Goal: Information Seeking & Learning: Learn about a topic

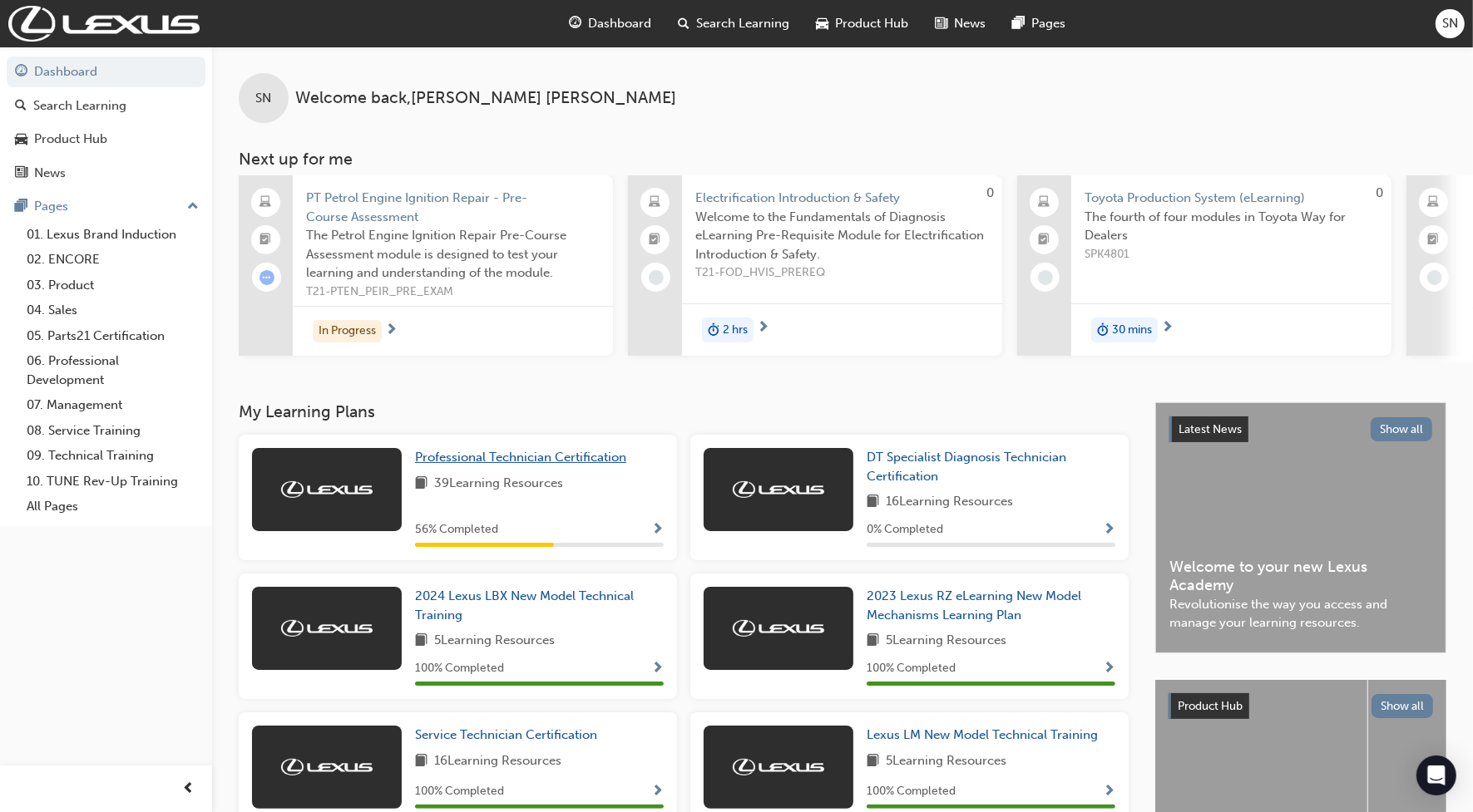
click at [457, 461] on span "Professional Technician Certification" at bounding box center [521, 457] width 211 height 15
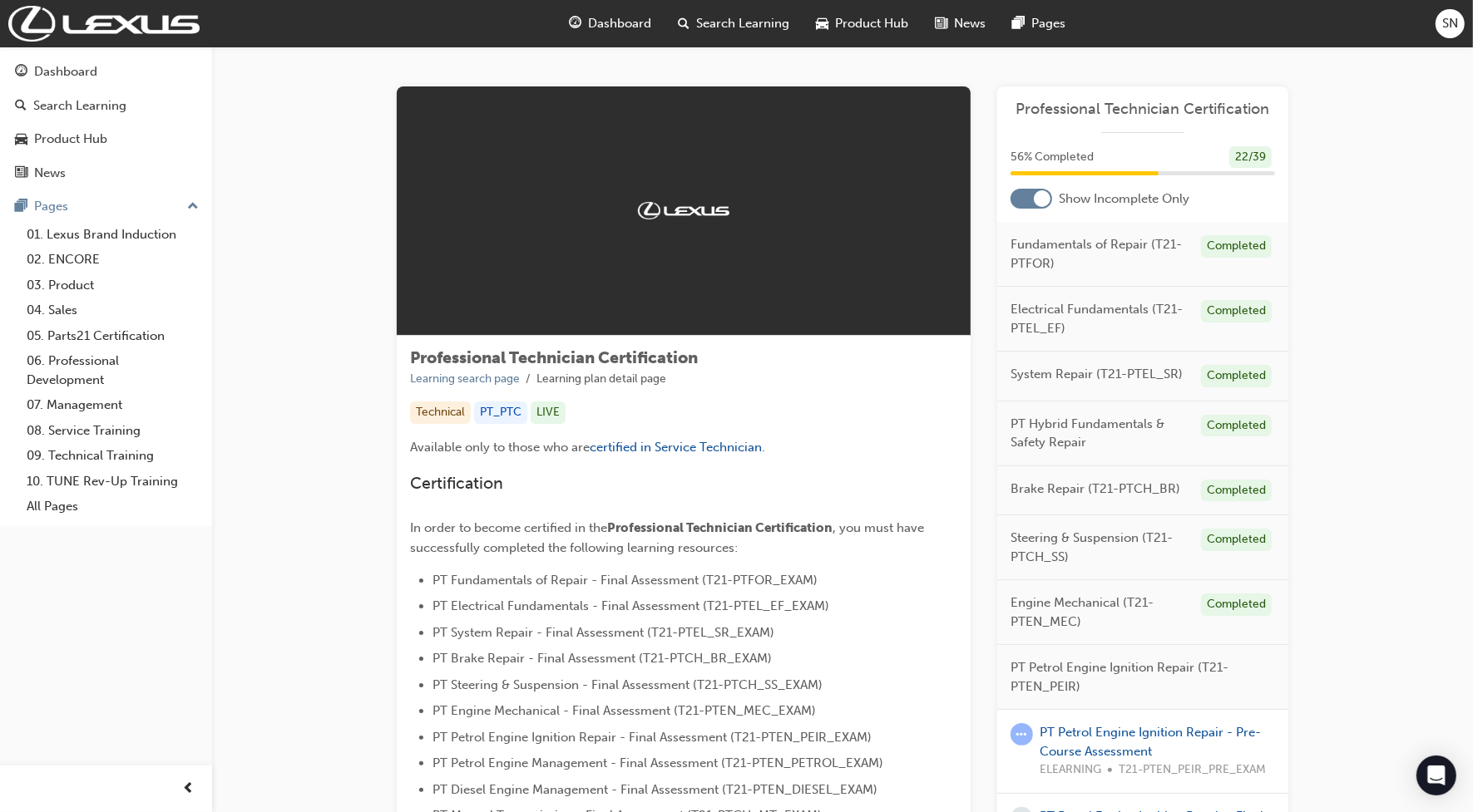
click at [1150, 742] on div "PT Petrol Engine Ignition Repair - Pre-Course Assessment ELEARNING T21-PTEN_PEI…" at bounding box center [1157, 752] width 236 height 57
click at [1148, 726] on link "PT Petrol Engine Ignition Repair - Pre-Course Assessment" at bounding box center [1150, 742] width 221 height 34
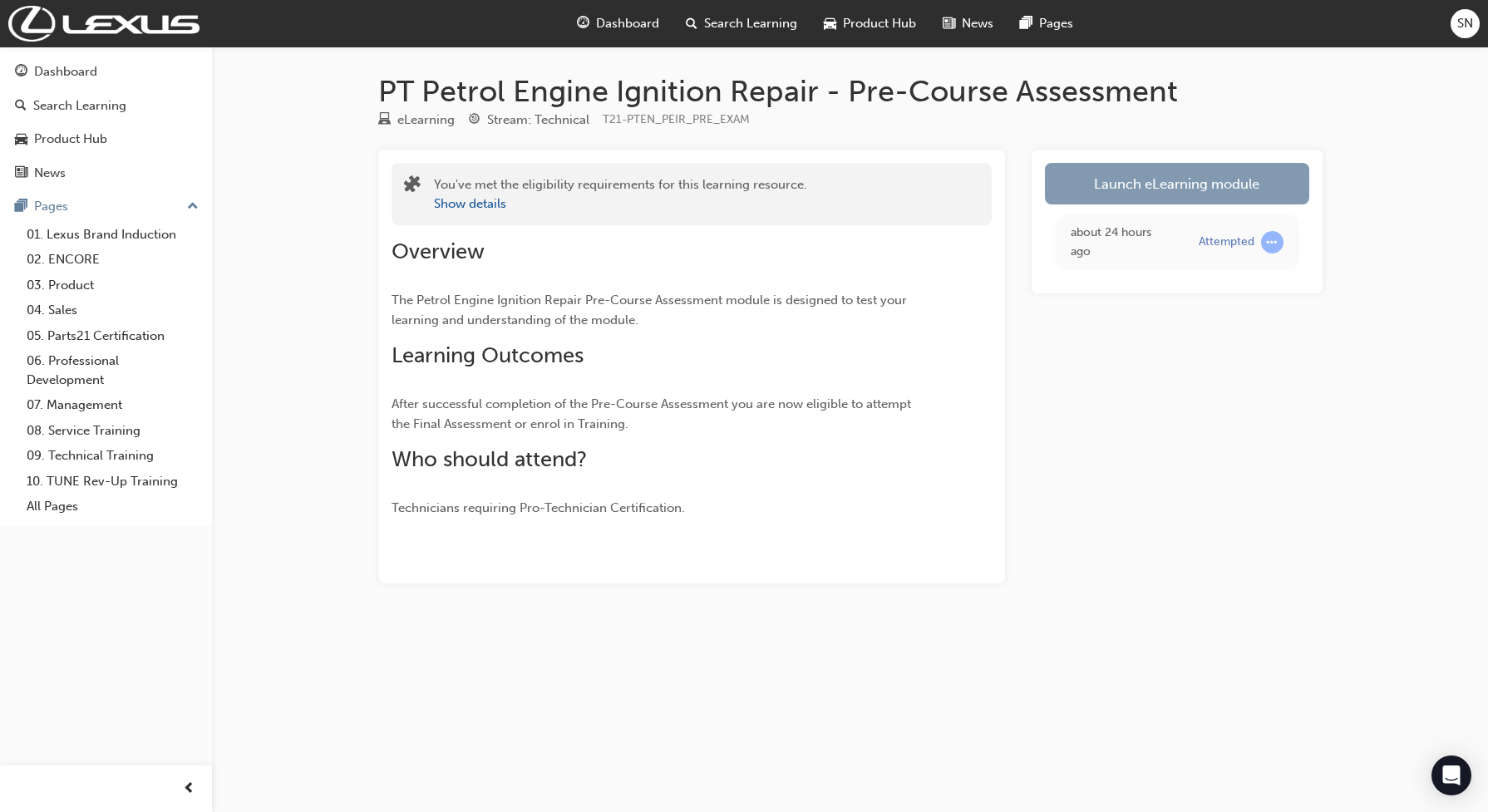
click at [1144, 170] on link "Launch eLearning module" at bounding box center [1177, 184] width 264 height 42
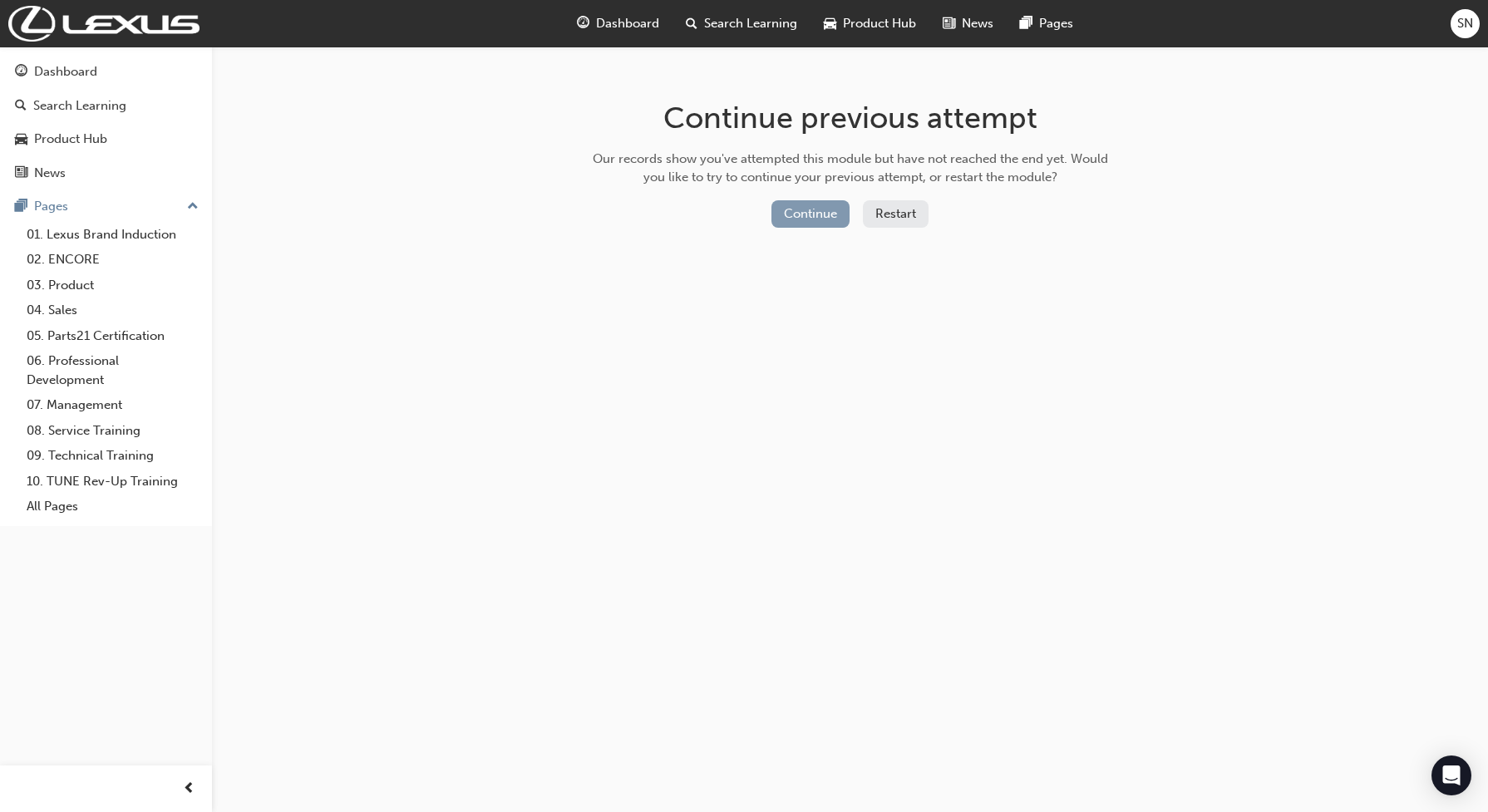
click at [817, 202] on button "Continue" at bounding box center [811, 214] width 79 height 28
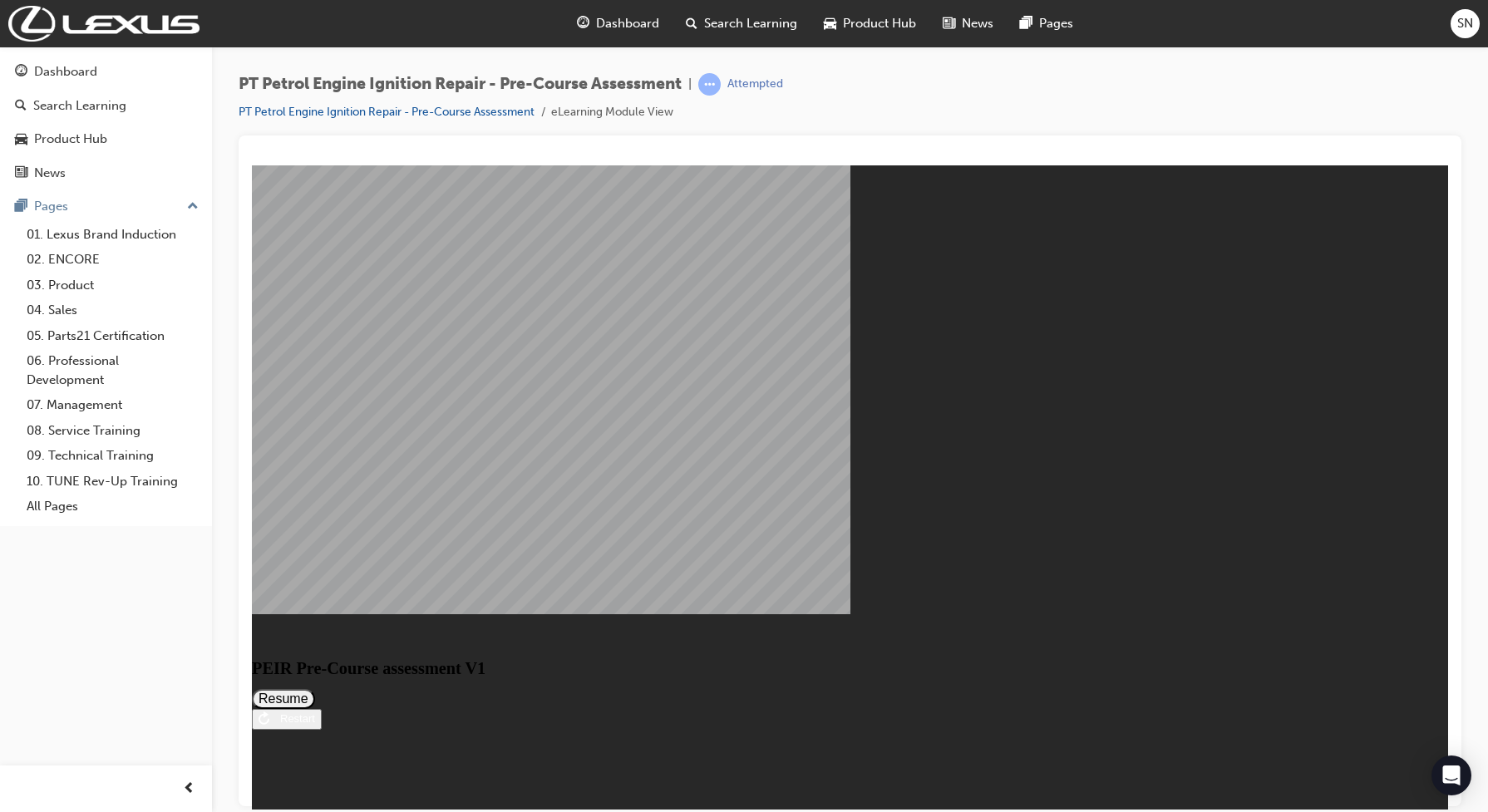
click at [315, 688] on button "Resume" at bounding box center [284, 698] width 63 height 20
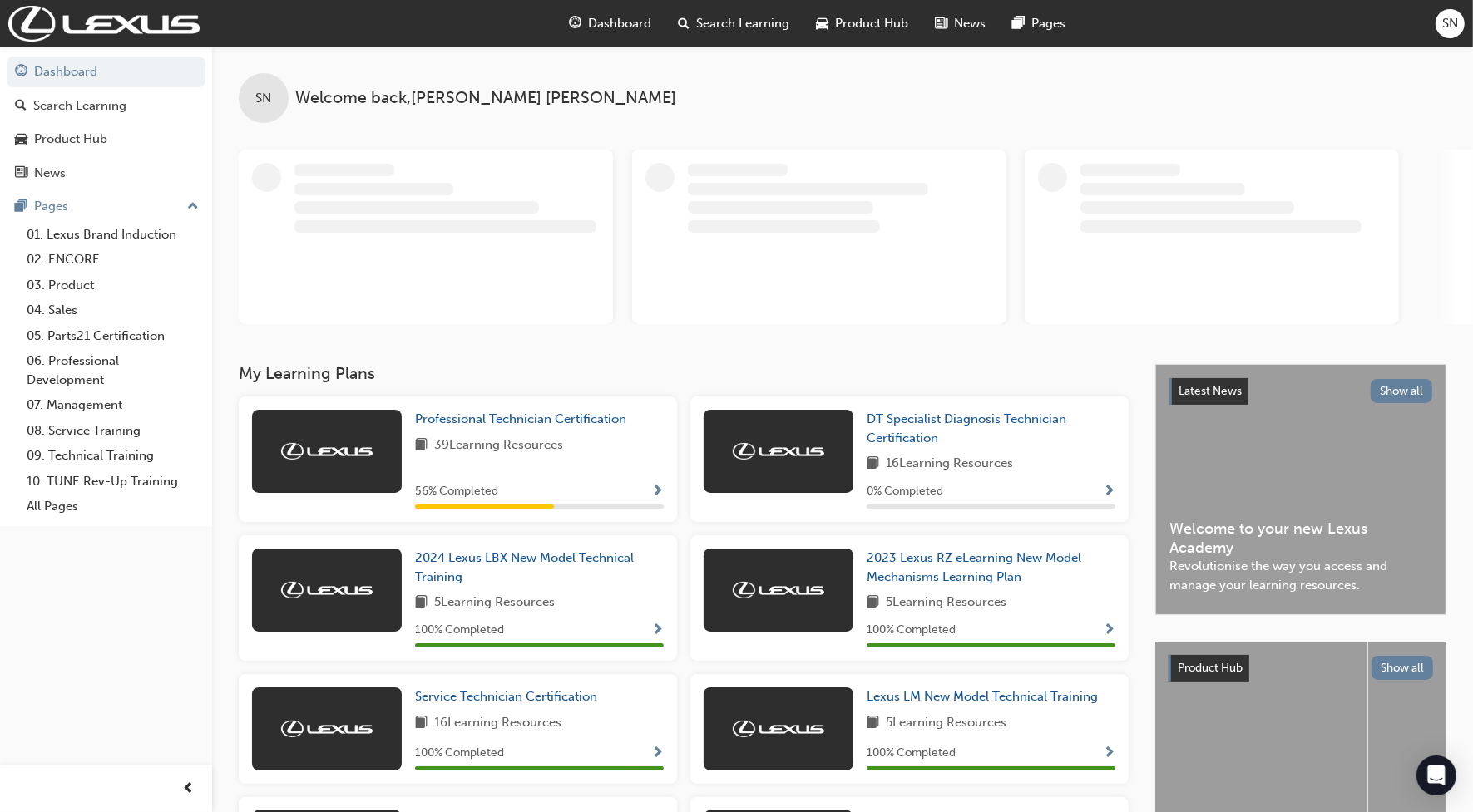
click at [1450, 32] on span "SN" at bounding box center [1450, 23] width 16 height 19
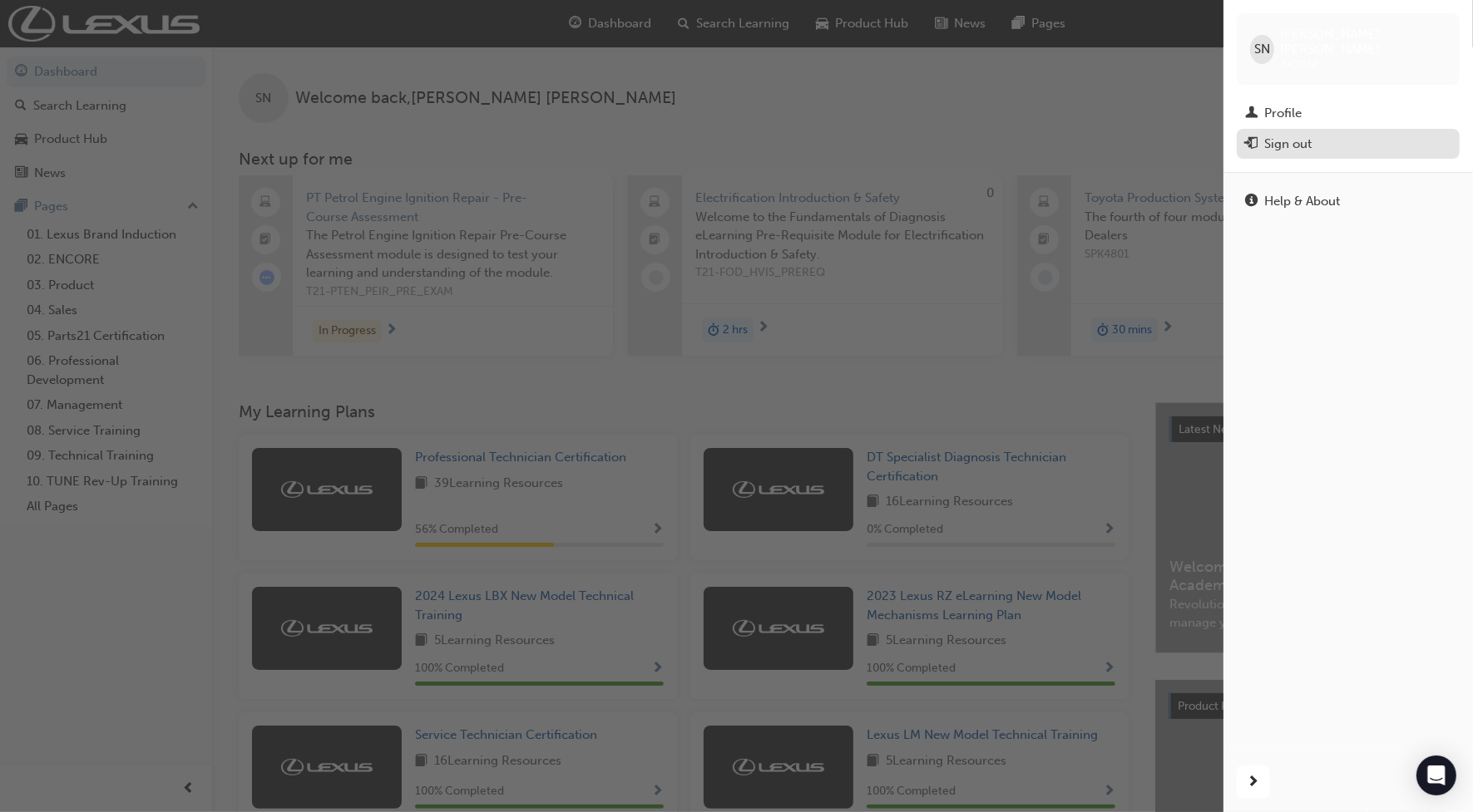
click at [1298, 140] on button "Sign out" at bounding box center [1348, 144] width 223 height 31
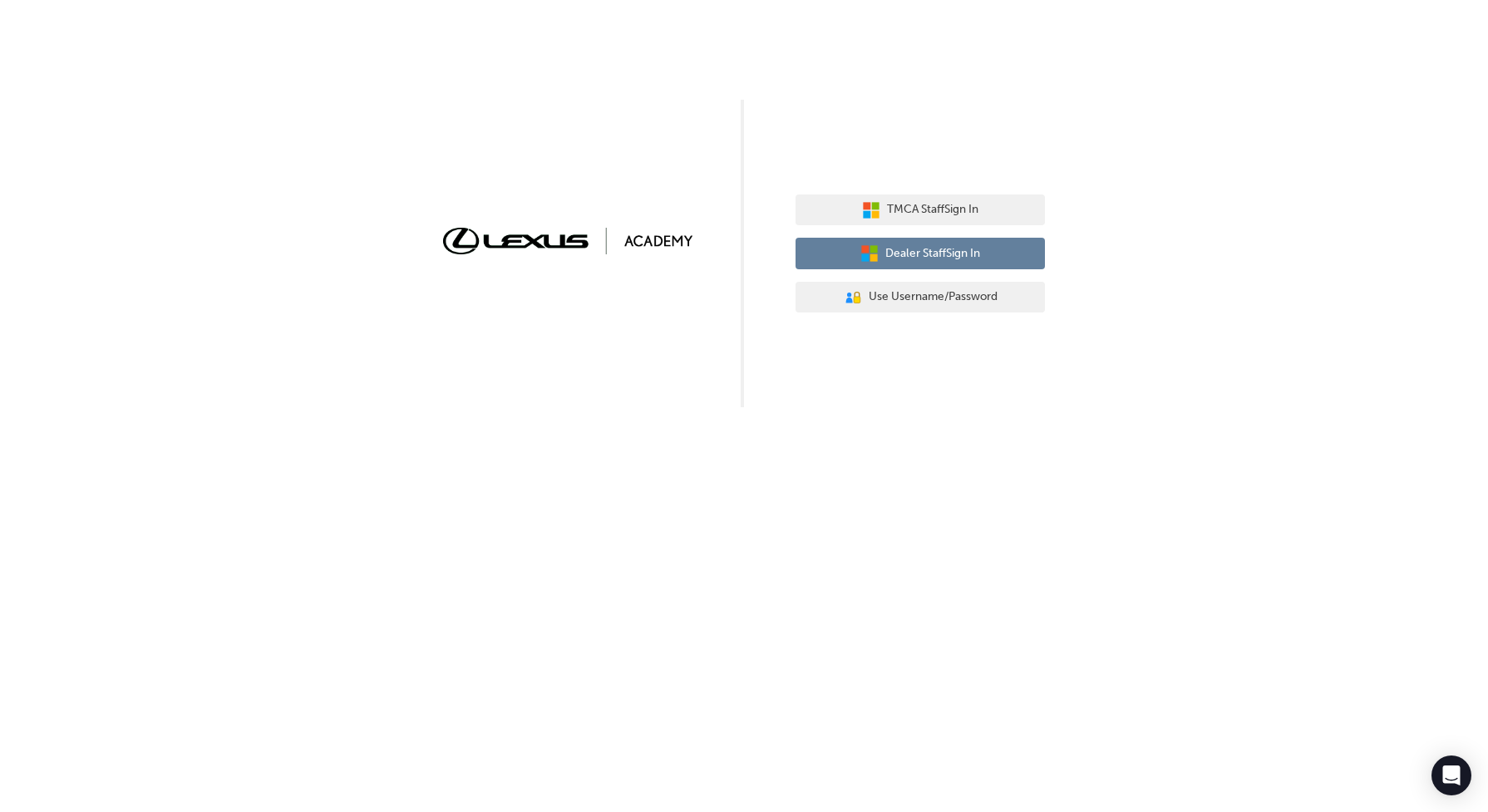
click at [970, 260] on span "Dealer Staff Sign In" at bounding box center [932, 254] width 94 height 19
